Goal: Check status: Check status

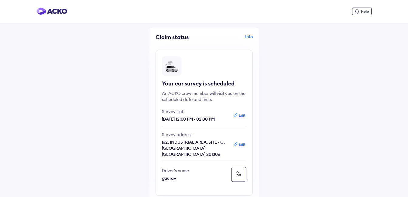
scroll to position [30, 0]
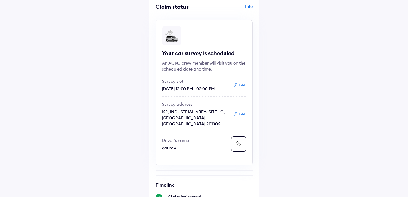
click at [166, 140] on p "Driver’s name" at bounding box center [195, 141] width 67 height 6
click at [172, 149] on p "gaurav" at bounding box center [195, 148] width 67 height 6
click at [239, 84] on button "Edit" at bounding box center [239, 85] width 16 height 6
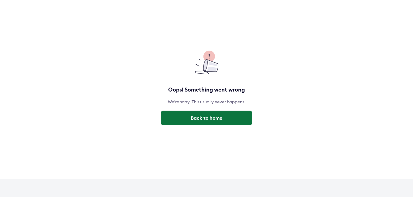
click at [219, 115] on button "Back to home" at bounding box center [206, 118] width 91 height 15
